Goal: Check status

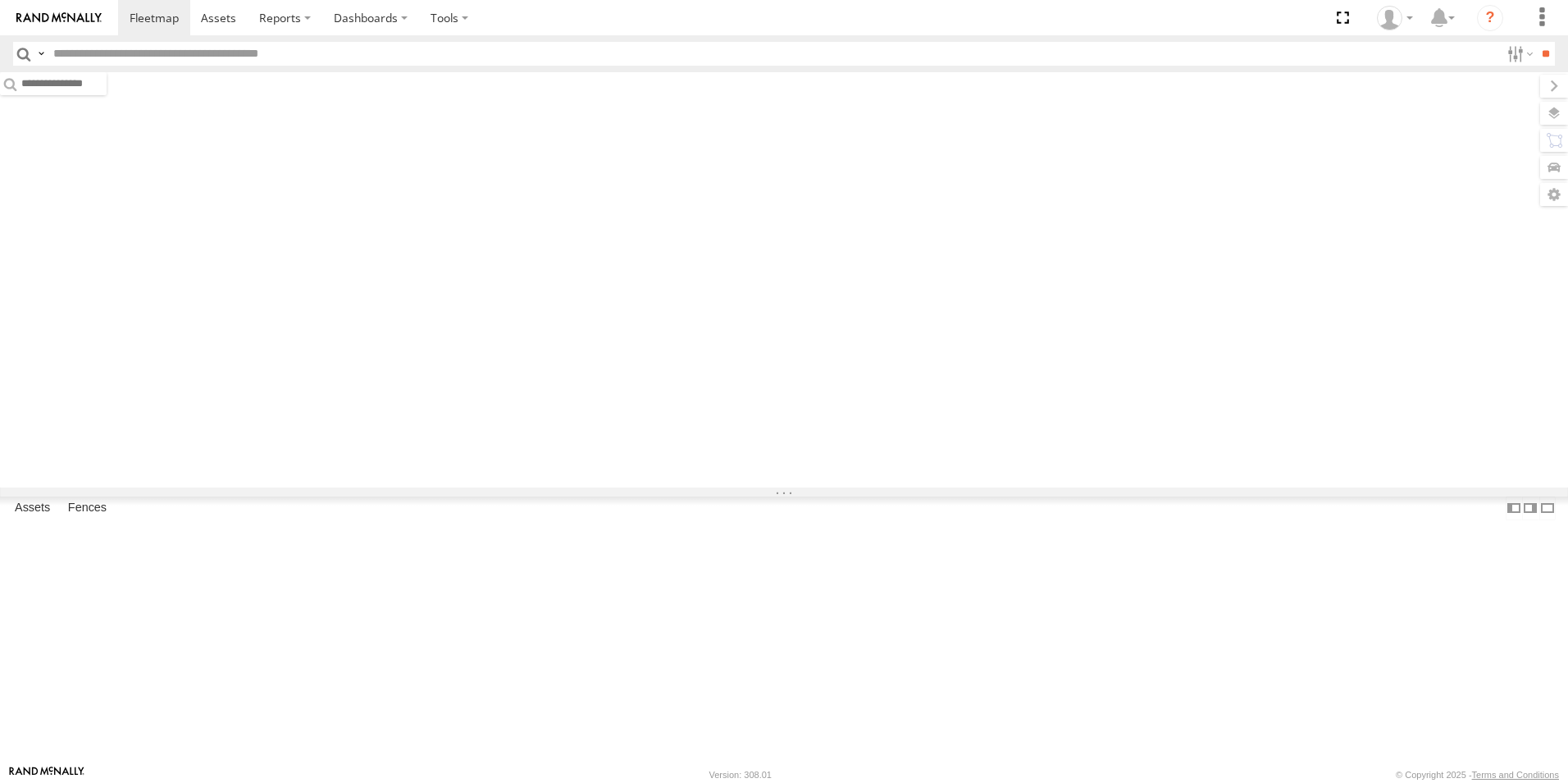
type input "***"
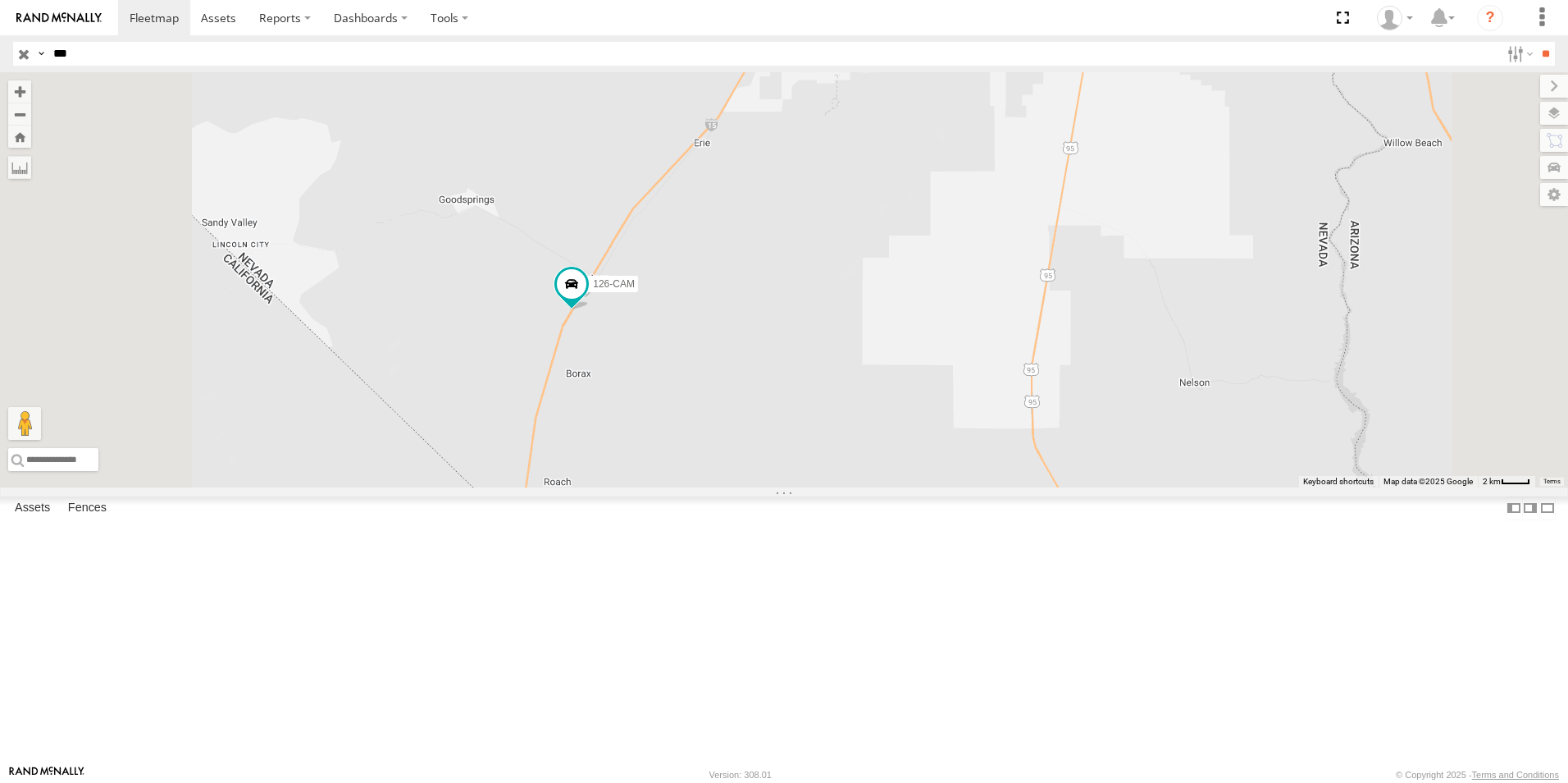
click at [24, 55] on input "button" at bounding box center [24, 53] width 22 height 24
